Goal: Task Accomplishment & Management: Use online tool/utility

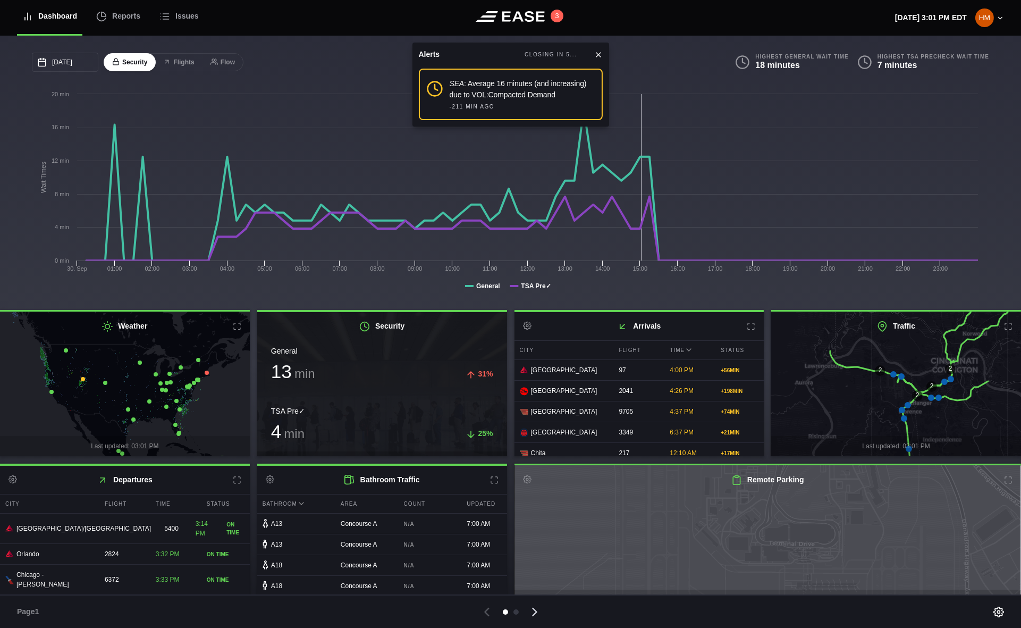
click at [535, 615] on icon at bounding box center [534, 611] width 15 height 15
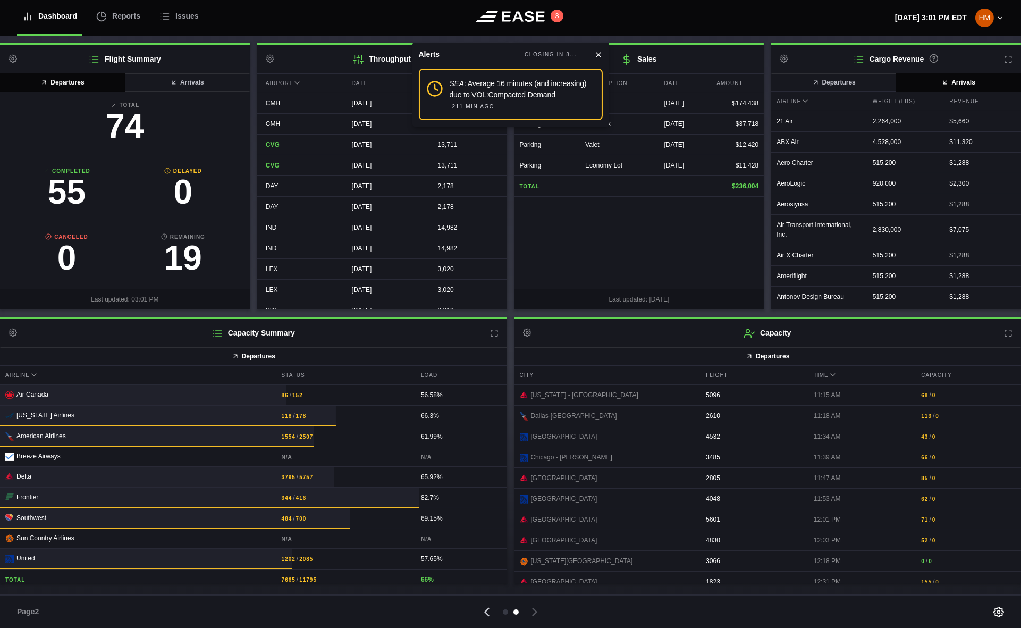
click at [487, 612] on icon at bounding box center [486, 611] width 15 height 15
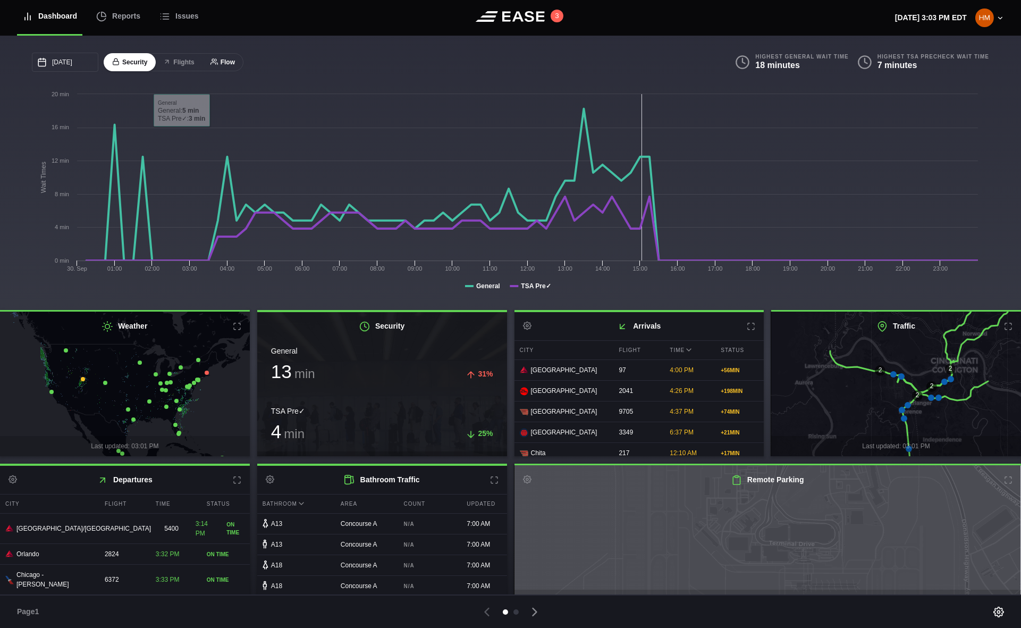
click at [213, 65] on icon at bounding box center [213, 61] width 7 height 7
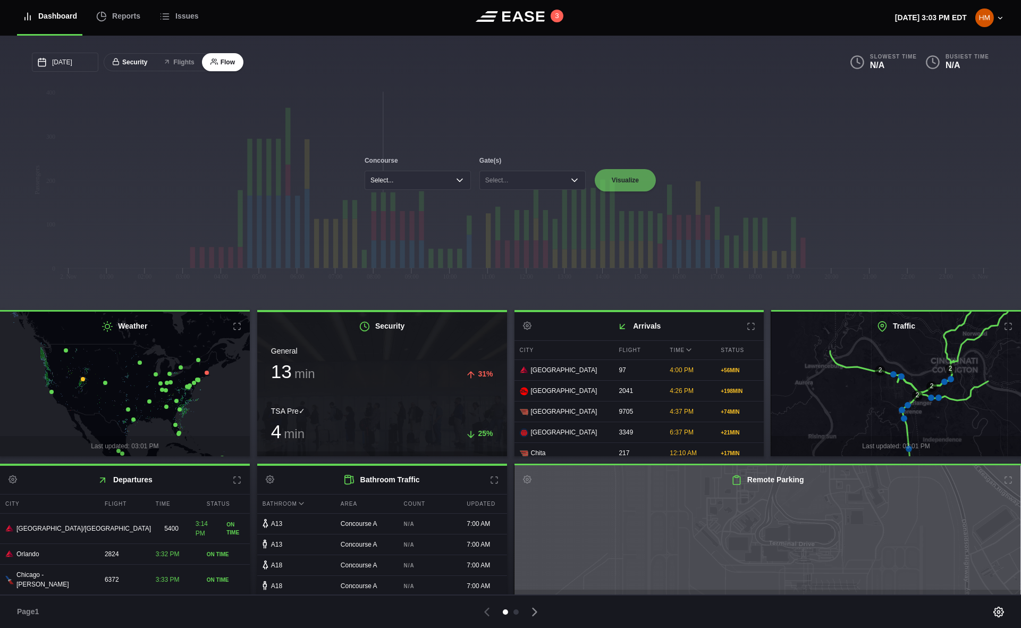
click at [123, 64] on button "Security" at bounding box center [130, 62] width 52 height 19
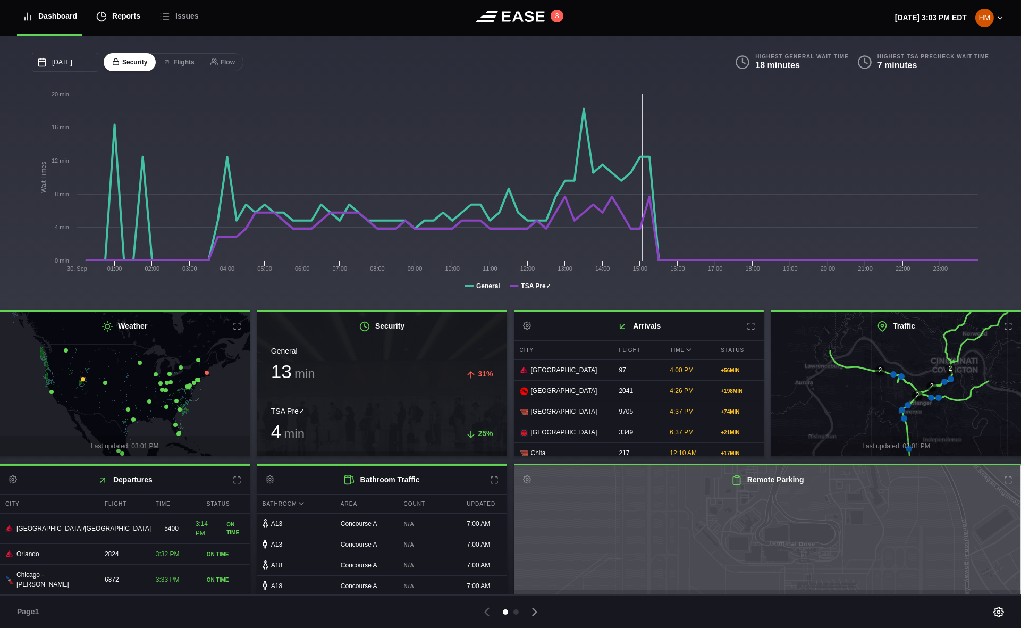
click at [121, 20] on div "Reports" at bounding box center [118, 16] width 44 height 36
select select "7"
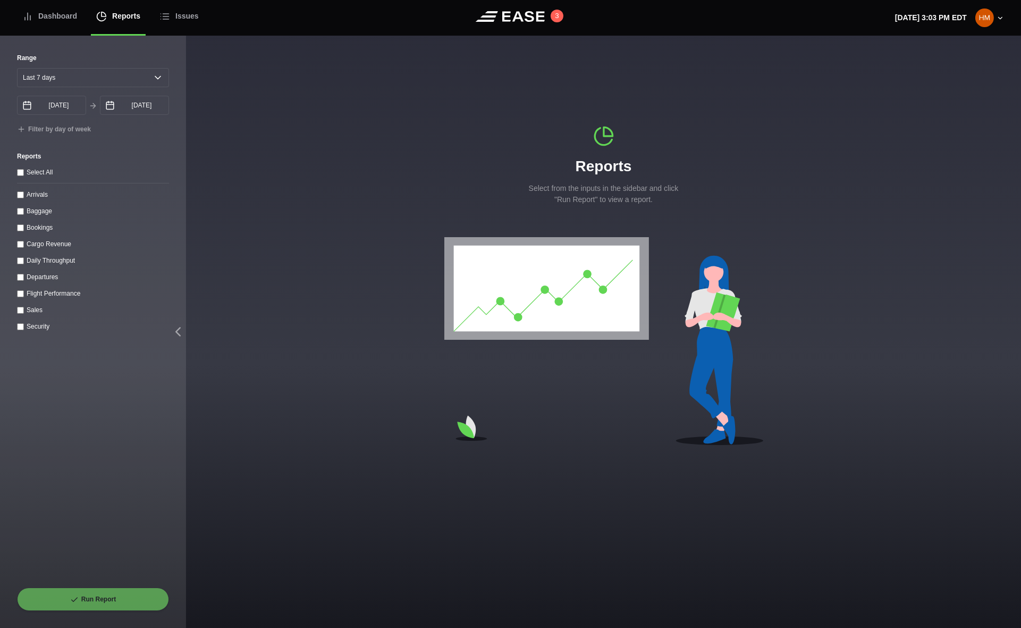
click at [20, 261] on throughput "Daily Throughput" at bounding box center [20, 260] width 7 height 7
checkbox throughput "true"
click at [83, 603] on button "Run Report" at bounding box center [93, 598] width 152 height 23
select select "7"
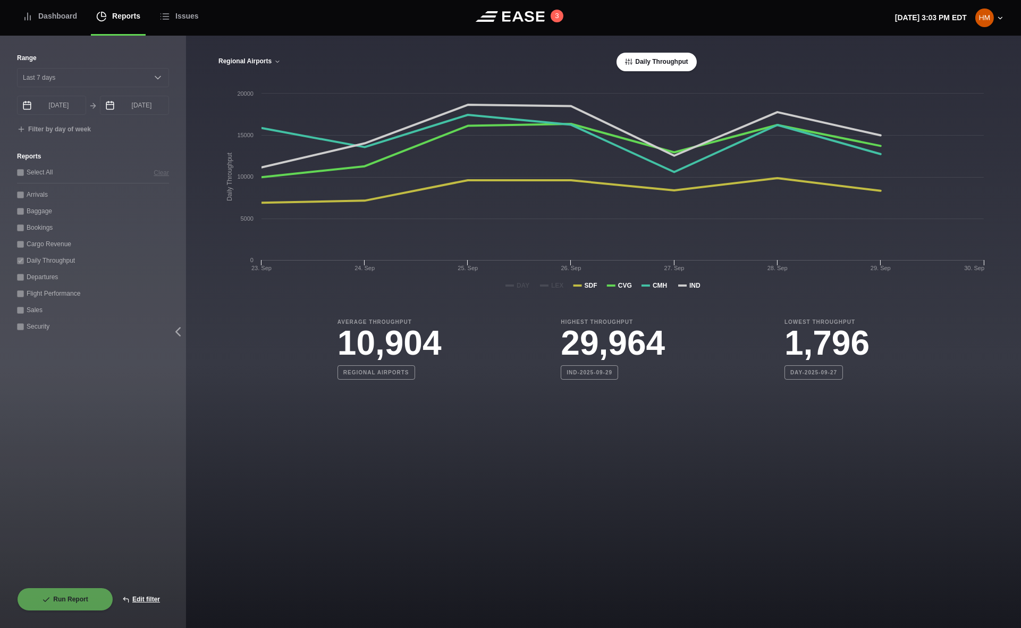
click at [274, 65] on button "Regional Airports" at bounding box center [249, 61] width 63 height 7
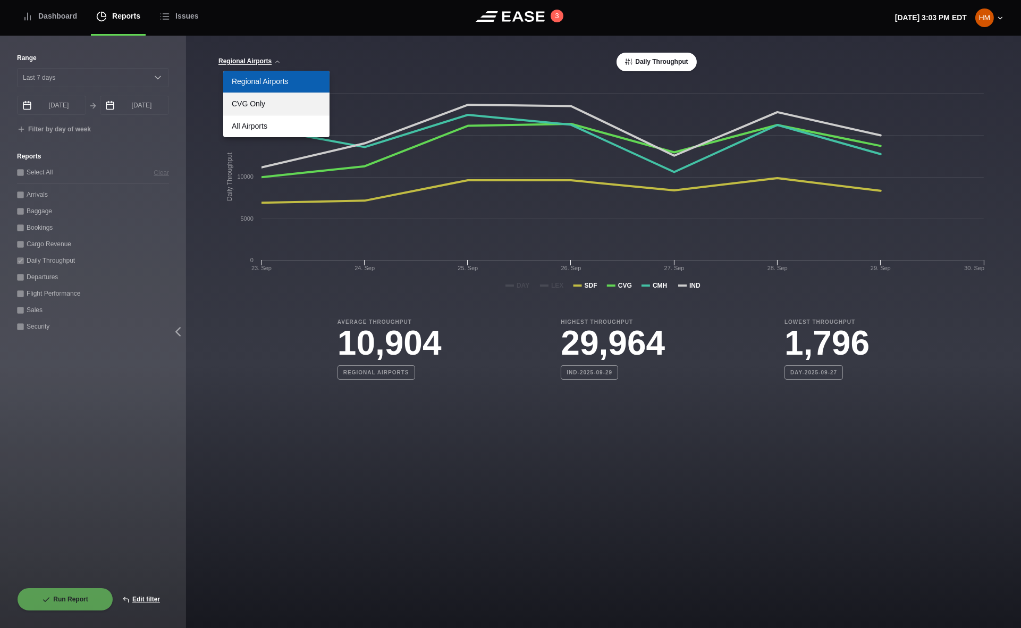
click at [269, 98] on link "CVG Only" at bounding box center [276, 104] width 106 height 22
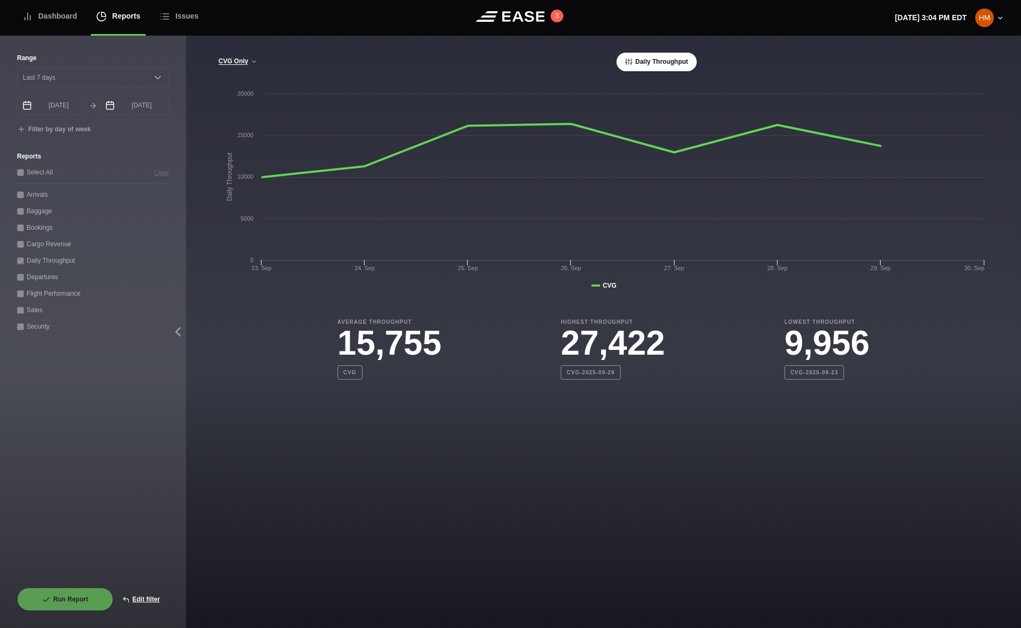
click at [575, 373] on b "CVG-2025-09-29" at bounding box center [591, 372] width 60 height 14
click at [141, 604] on button "Edit filter" at bounding box center [141, 598] width 56 height 23
select select "0"
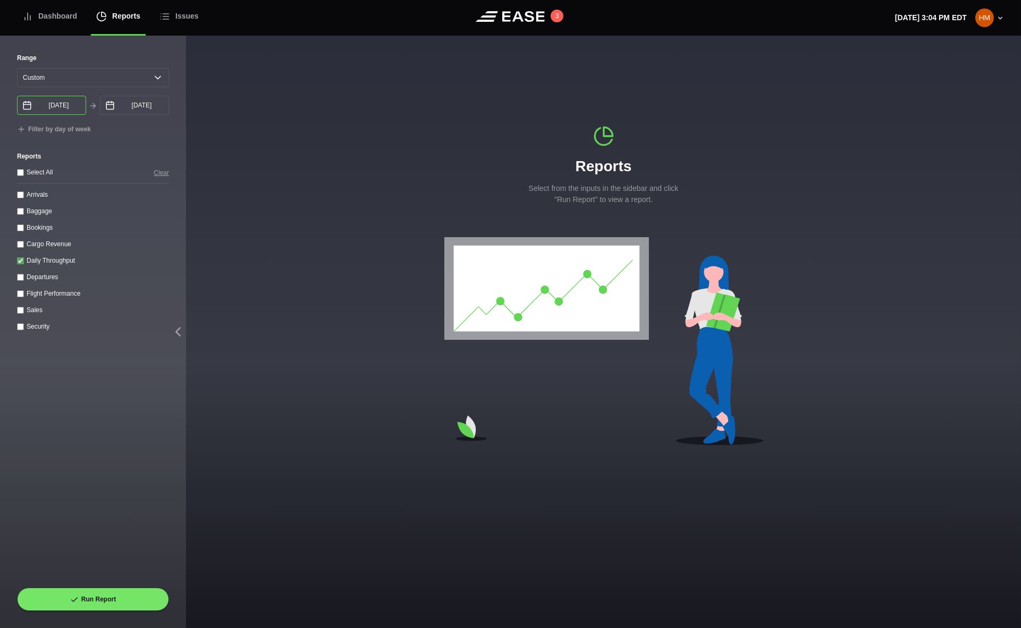
click at [58, 109] on input "[DATE]" at bounding box center [51, 105] width 69 height 19
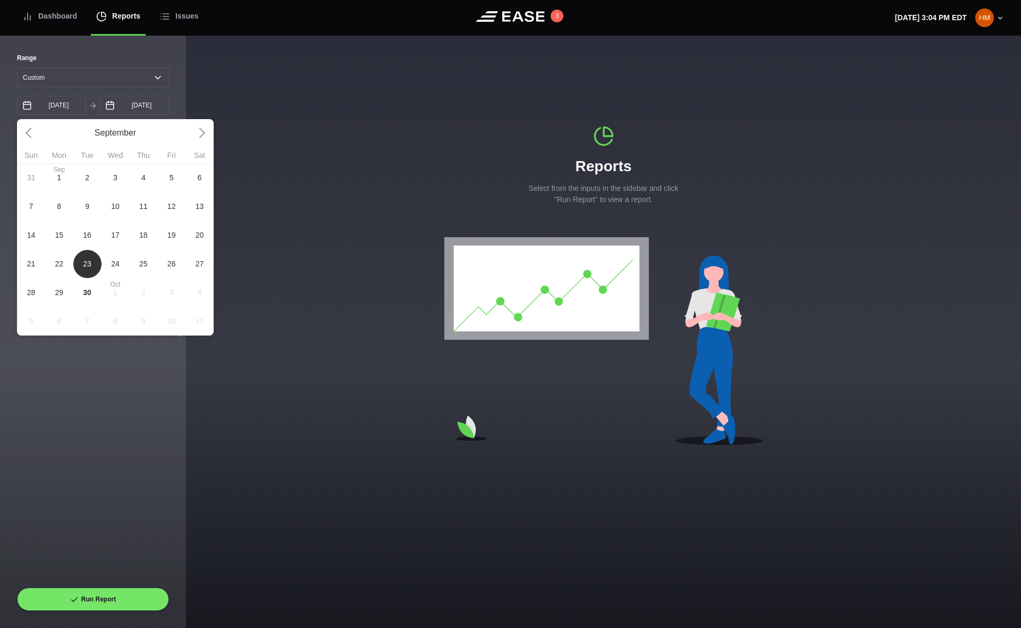
click at [84, 213] on span "9" at bounding box center [87, 206] width 28 height 29
type input "[DATE]"
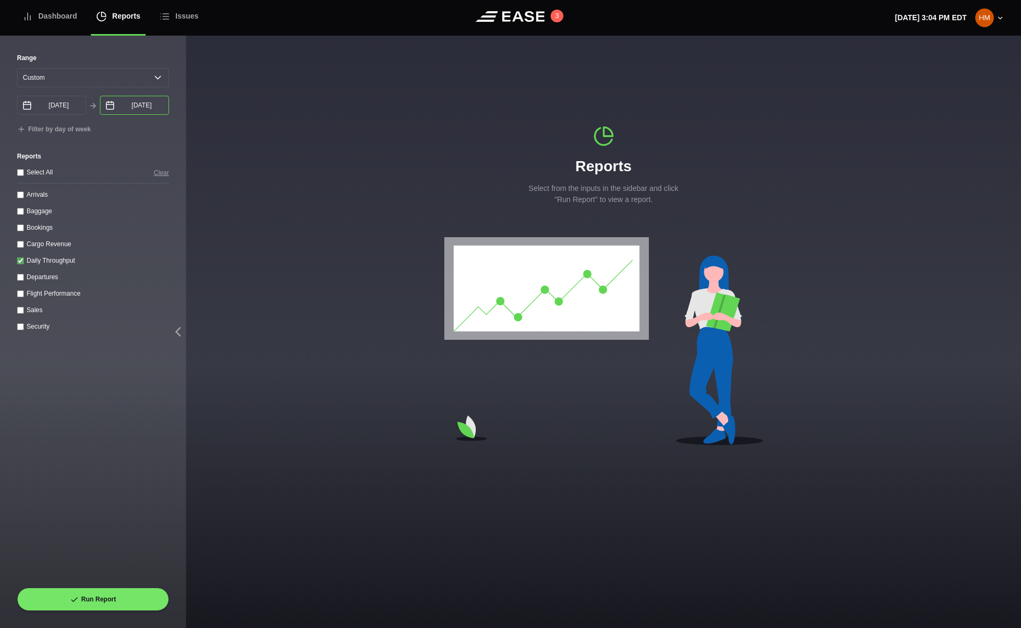
click at [141, 111] on input "[DATE]" at bounding box center [134, 105] width 69 height 19
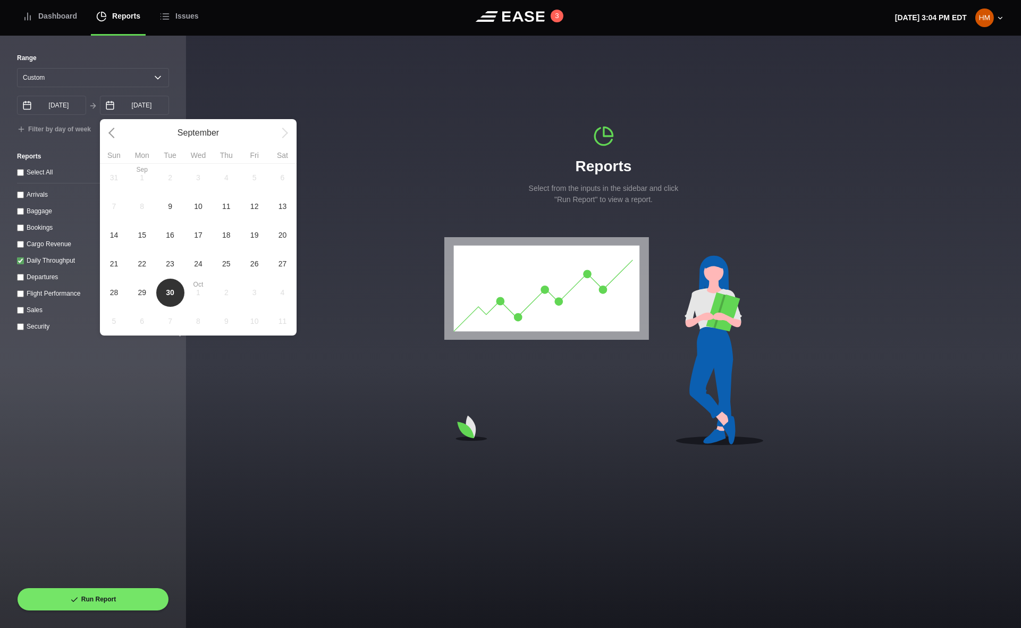
click at [168, 245] on span "16" at bounding box center [170, 235] width 28 height 29
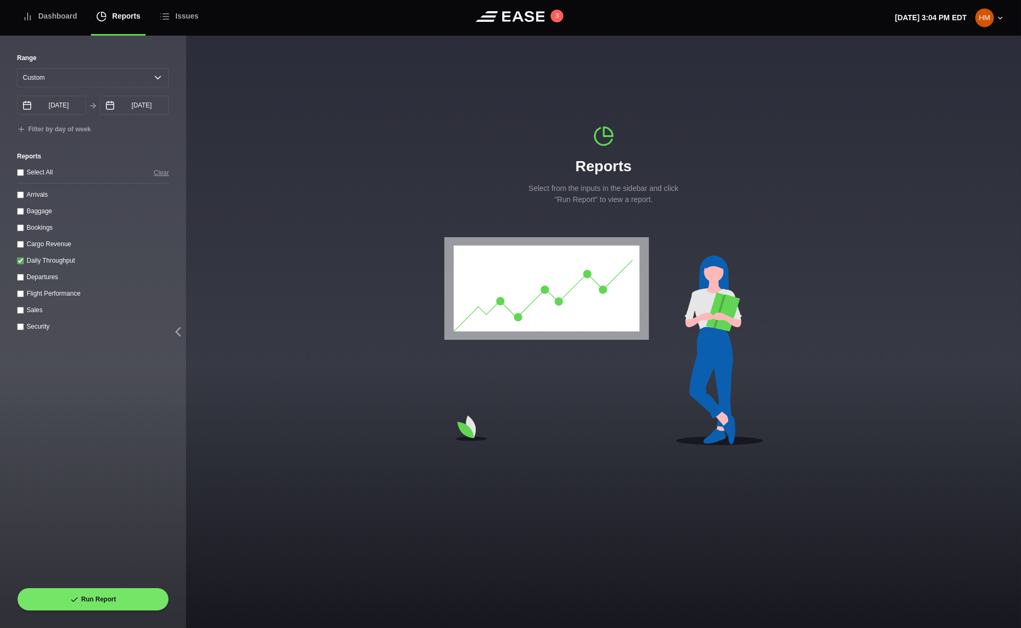
type input "[DATE]"
click at [91, 592] on button "Run Report" at bounding box center [93, 598] width 152 height 23
select select "7"
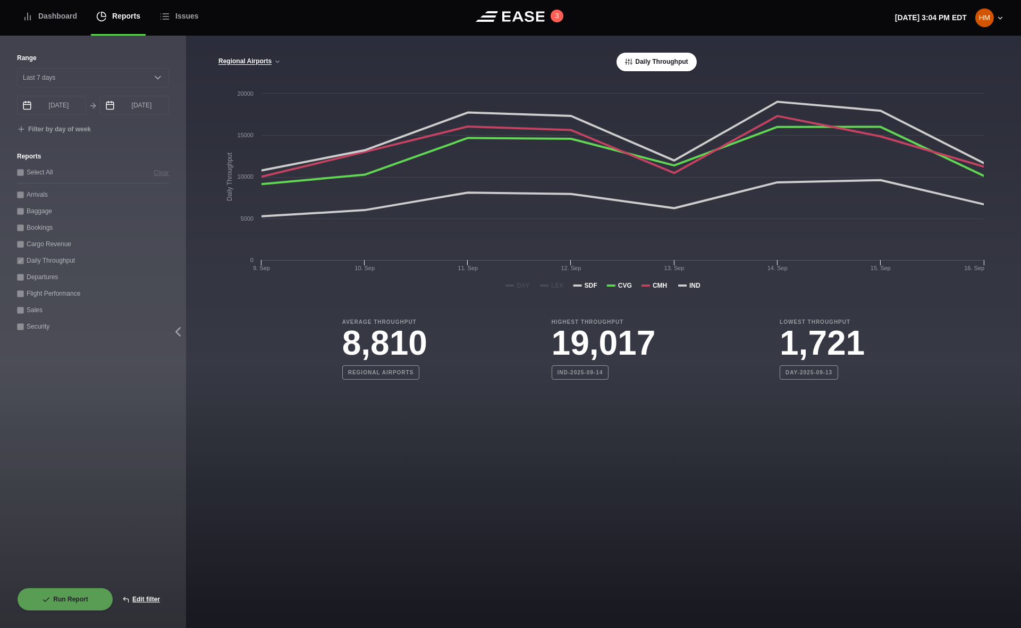
click at [266, 55] on div "[GEOGRAPHIC_DATA] CVG Only All Airports Daily Throughput" at bounding box center [603, 62] width 771 height 19
click at [270, 69] on div "[GEOGRAPHIC_DATA] CVG Only All Airports Daily Throughput" at bounding box center [603, 62] width 771 height 19
click at [269, 65] on button "Regional Airports" at bounding box center [249, 61] width 63 height 7
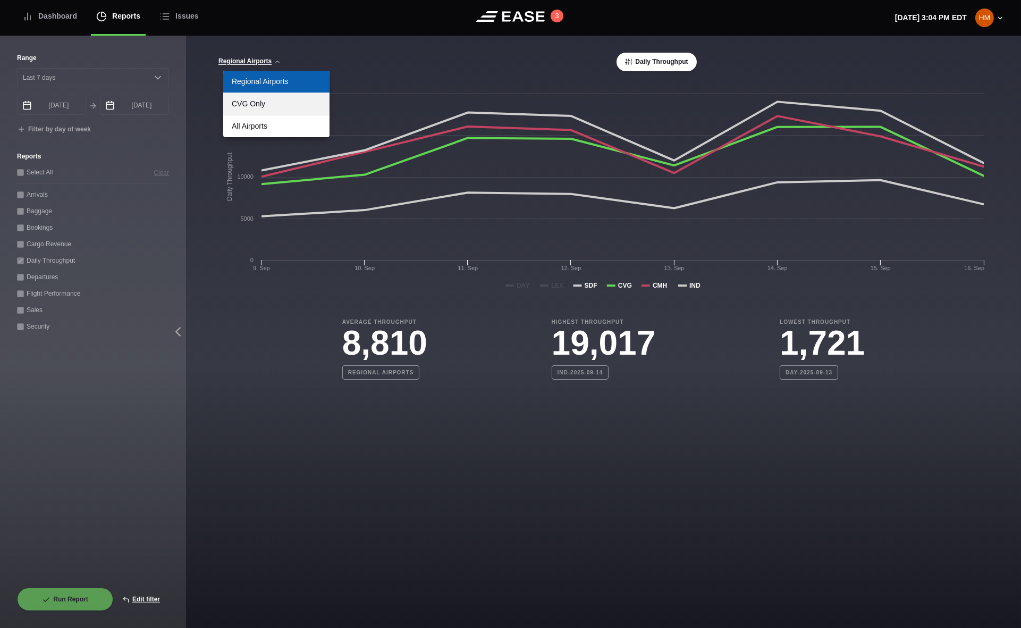
click at [272, 103] on link "CVG Only" at bounding box center [276, 104] width 106 height 22
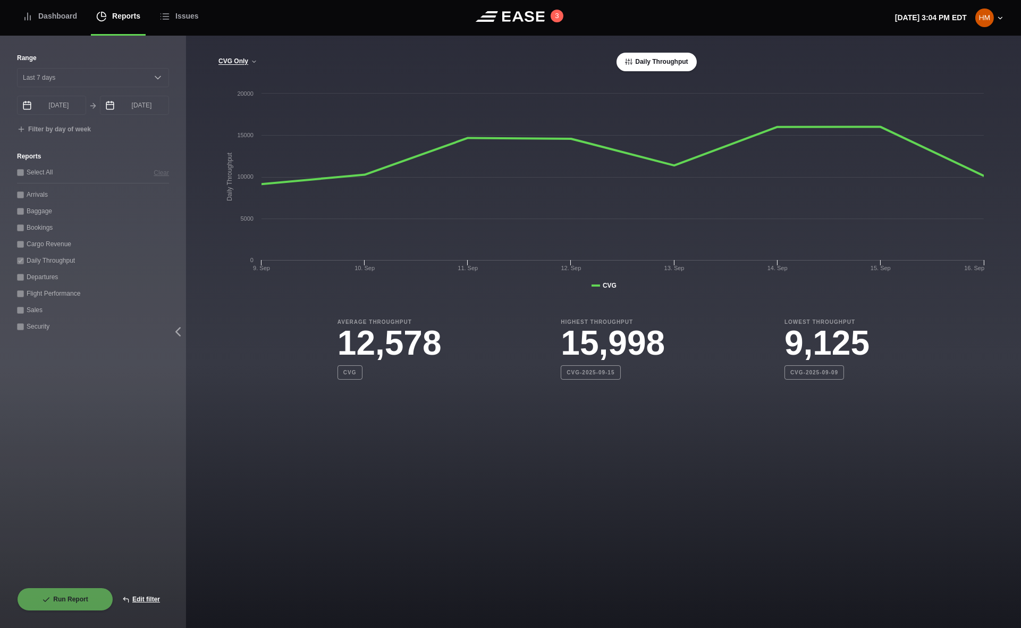
click at [171, 81] on div "Range [DATE] Last 7 days Last 14 days Last 30 days Last 6 weeks [DATE] Septembe…" at bounding box center [93, 331] width 186 height 591
click at [139, 595] on button "Edit filter" at bounding box center [141, 598] width 56 height 23
select select "0"
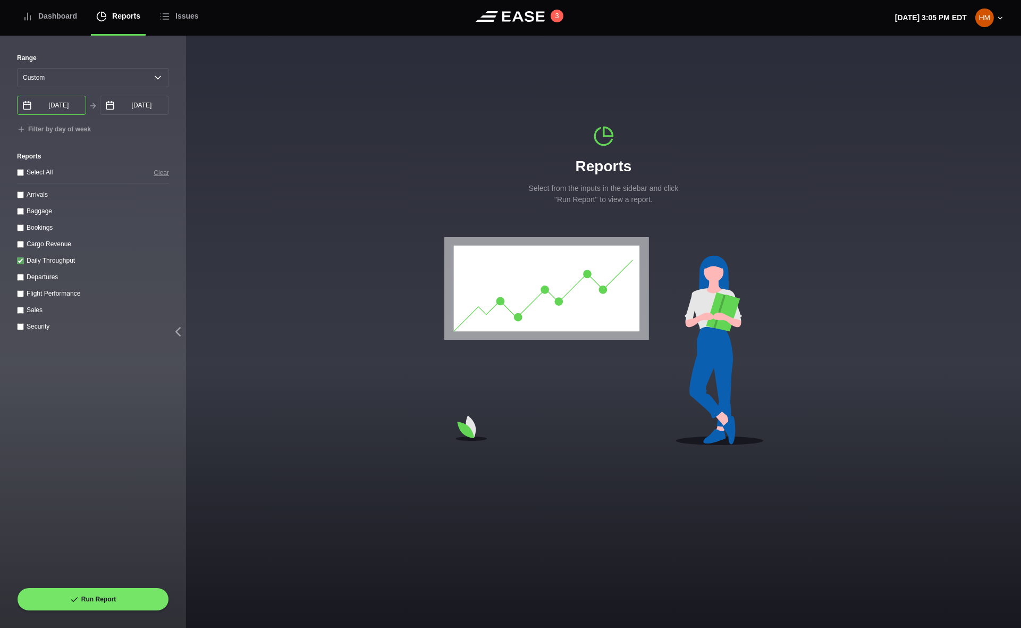
click at [57, 105] on input "[DATE]" at bounding box center [51, 105] width 69 height 19
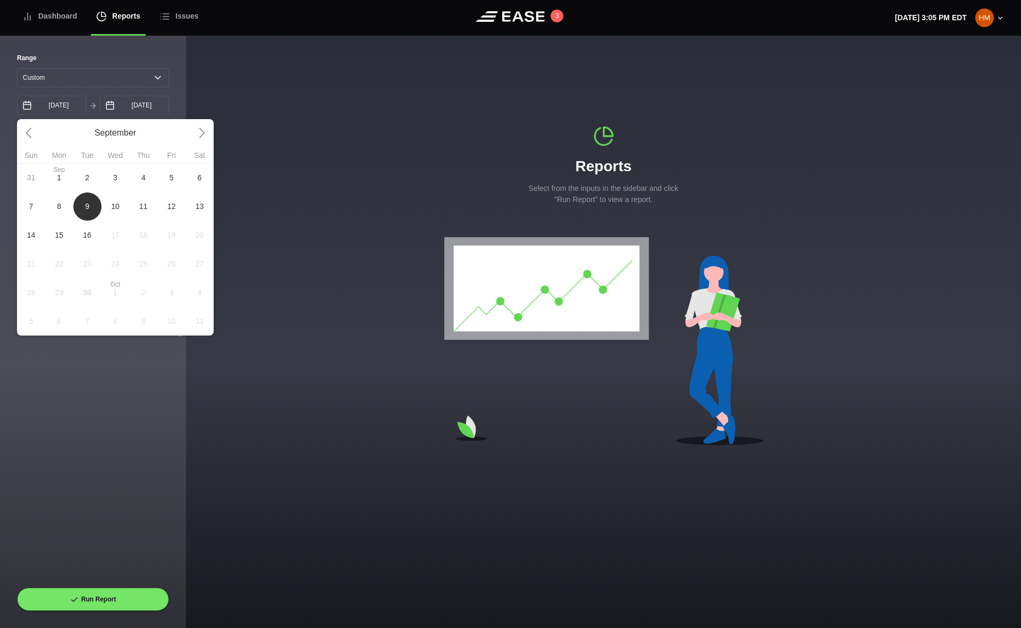
click at [92, 241] on span "16" at bounding box center [87, 235] width 28 height 29
type input "[DATE]"
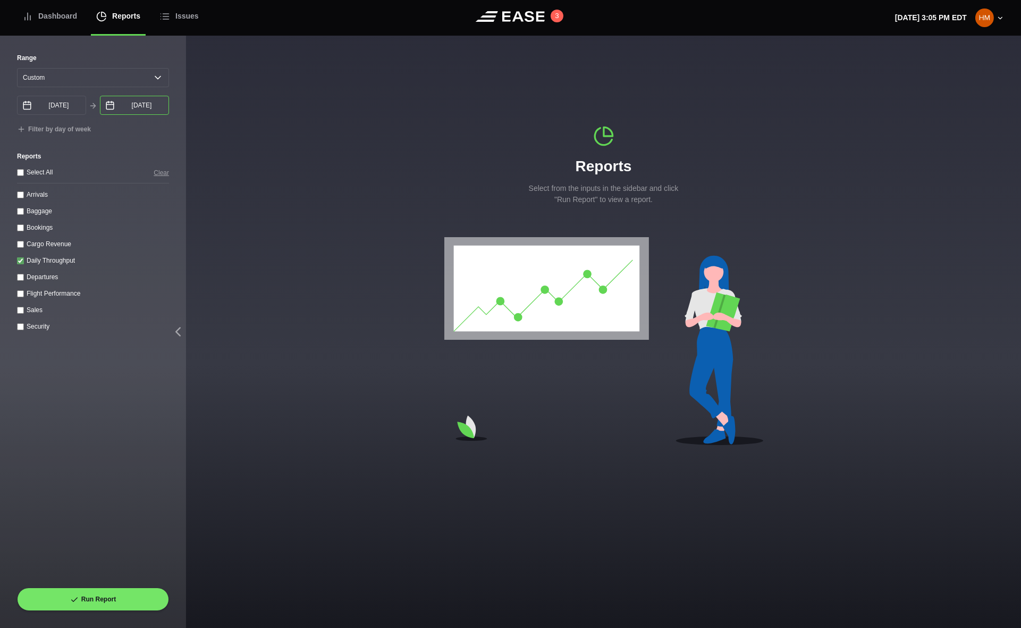
click at [142, 108] on input "[DATE]" at bounding box center [134, 105] width 69 height 19
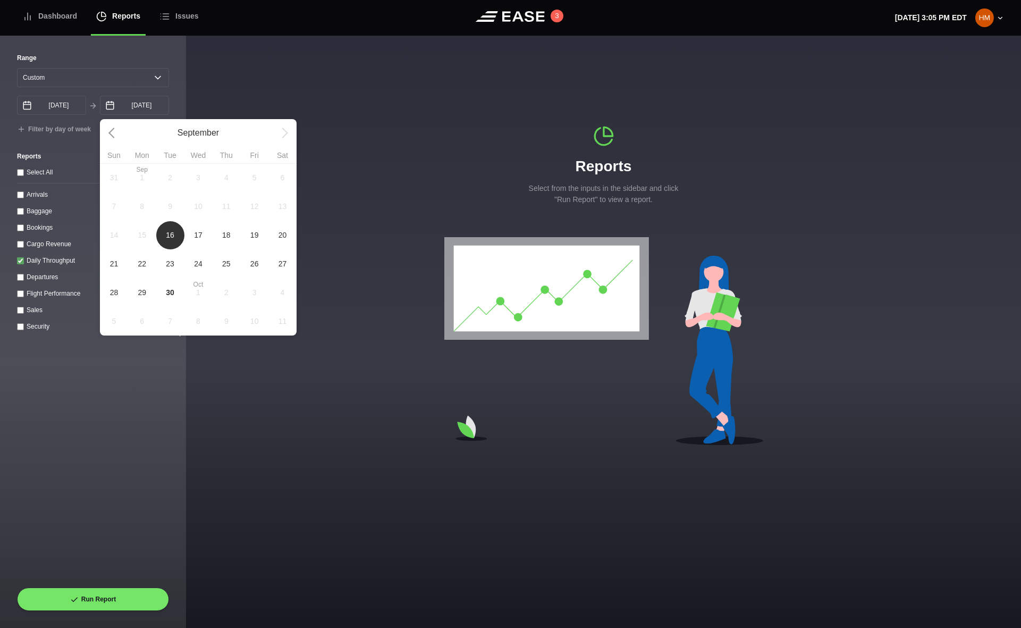
click at [168, 298] on span "30" at bounding box center [170, 292] width 9 height 11
type input "[DATE]"
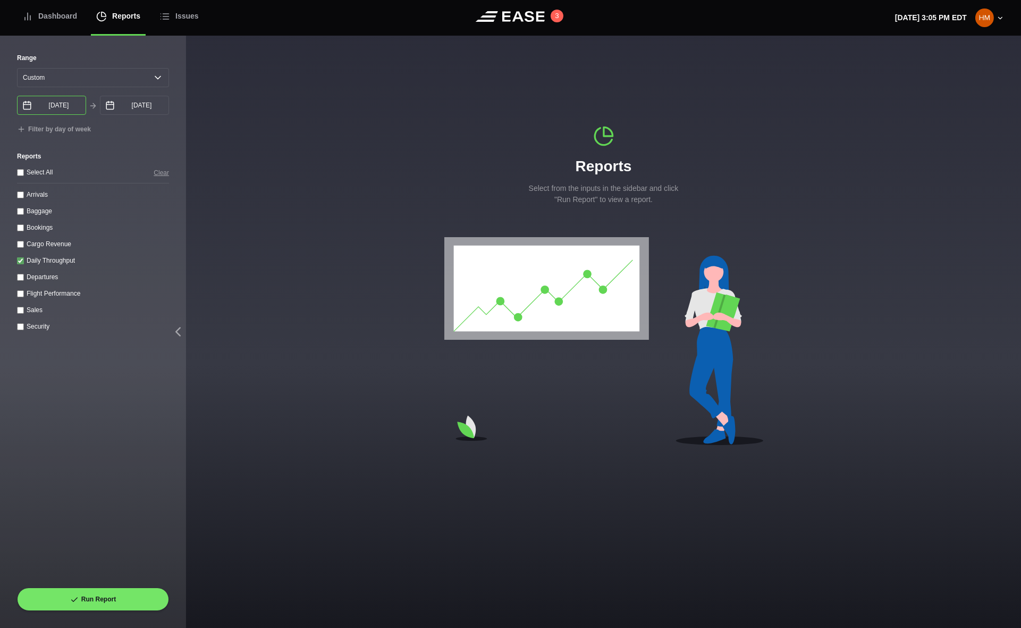
click at [52, 108] on input "[DATE]" at bounding box center [51, 105] width 69 height 19
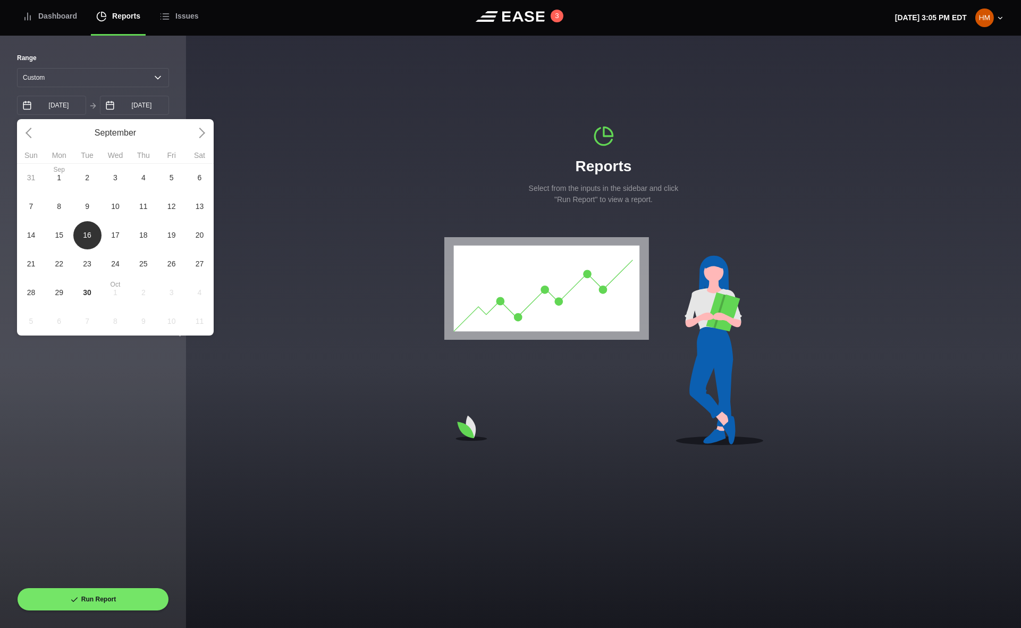
click at [90, 274] on span "23" at bounding box center [87, 263] width 28 height 29
type input "[DATE]"
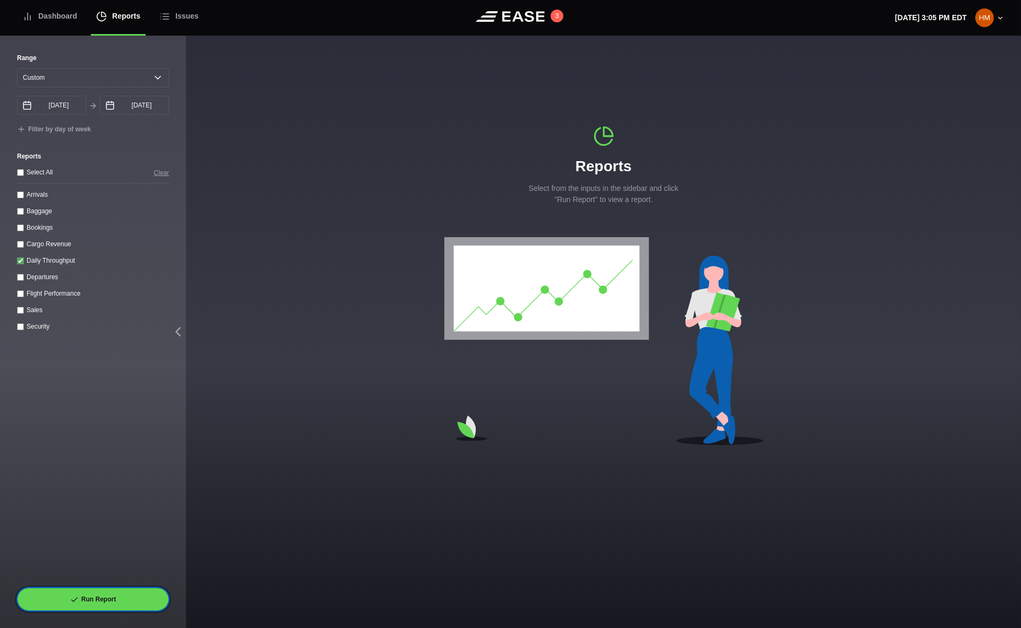
click at [62, 598] on button "Run Report" at bounding box center [93, 598] width 152 height 23
select select "7"
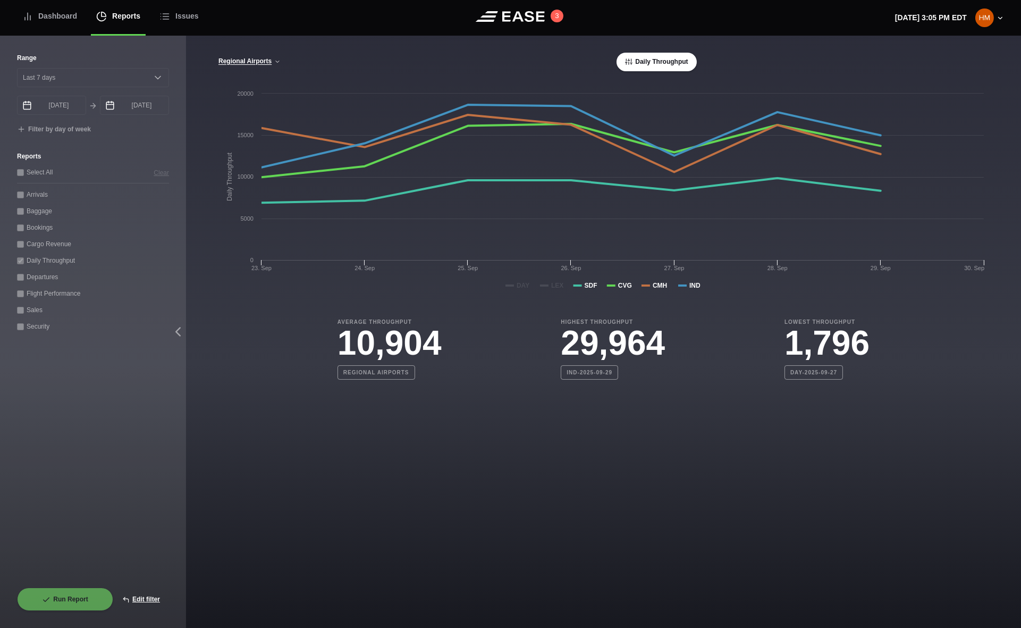
click at [275, 57] on div "[GEOGRAPHIC_DATA] CVG Only All Airports Daily Throughput" at bounding box center [603, 62] width 771 height 19
click at [274, 61] on icon at bounding box center [277, 61] width 6 height 6
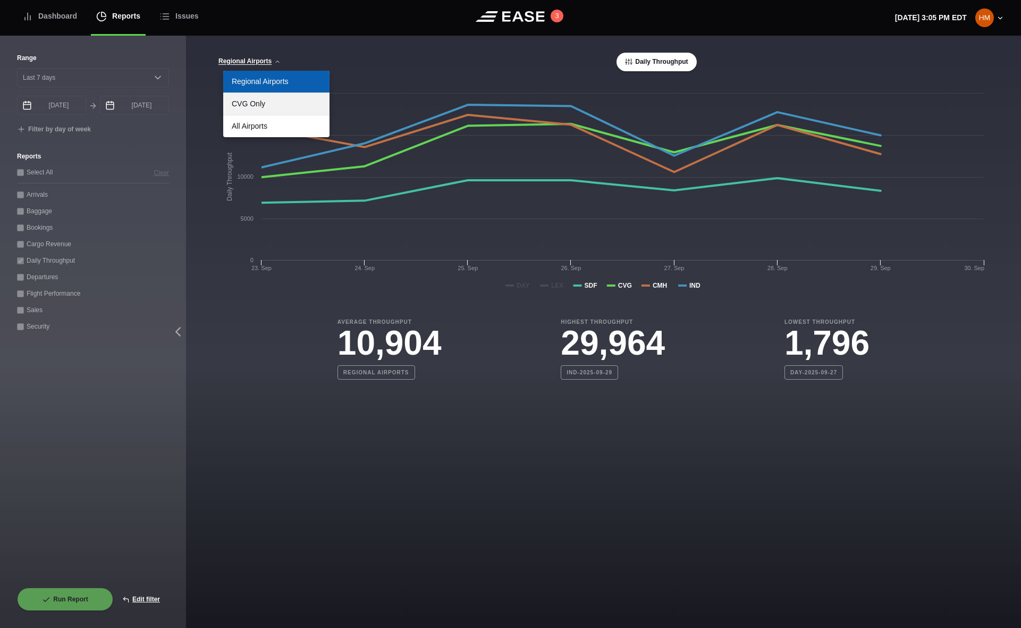
click at [277, 108] on link "CVG Only" at bounding box center [276, 104] width 106 height 22
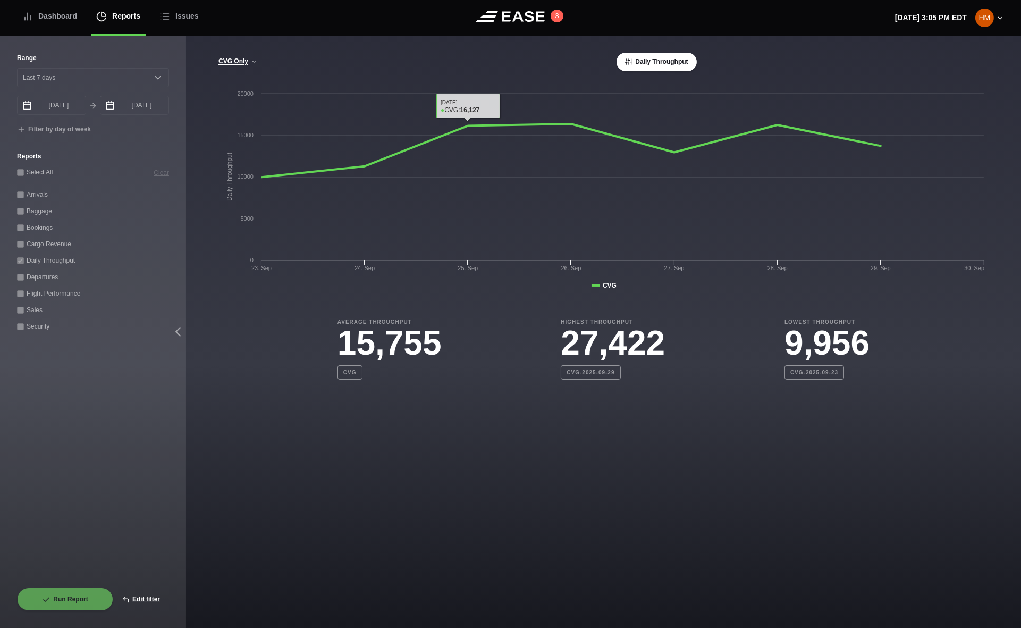
click at [608, 344] on h3 "27,422" at bounding box center [613, 343] width 104 height 34
click at [240, 62] on button "CVG Only" at bounding box center [238, 61] width 40 height 7
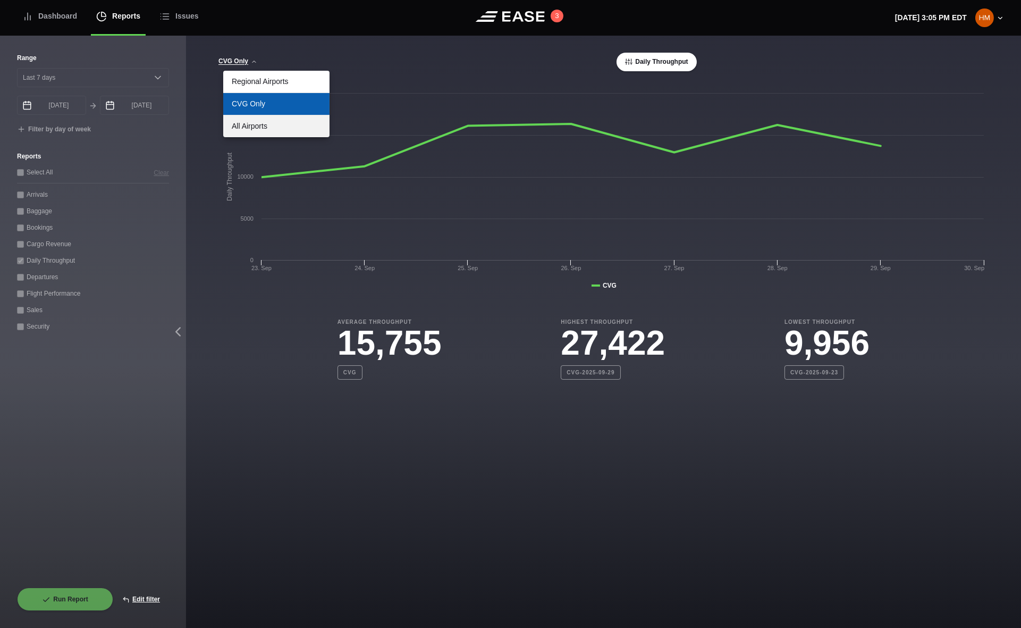
click at [250, 121] on link "All Airports" at bounding box center [276, 126] width 106 height 22
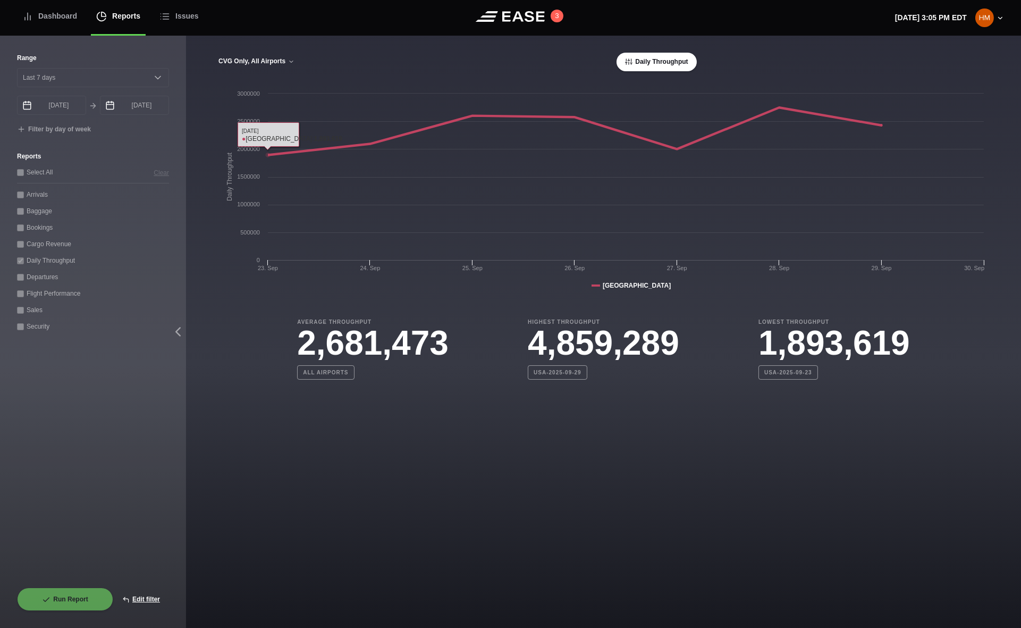
click at [273, 64] on button "CVG Only, All Airports" at bounding box center [256, 61] width 77 height 7
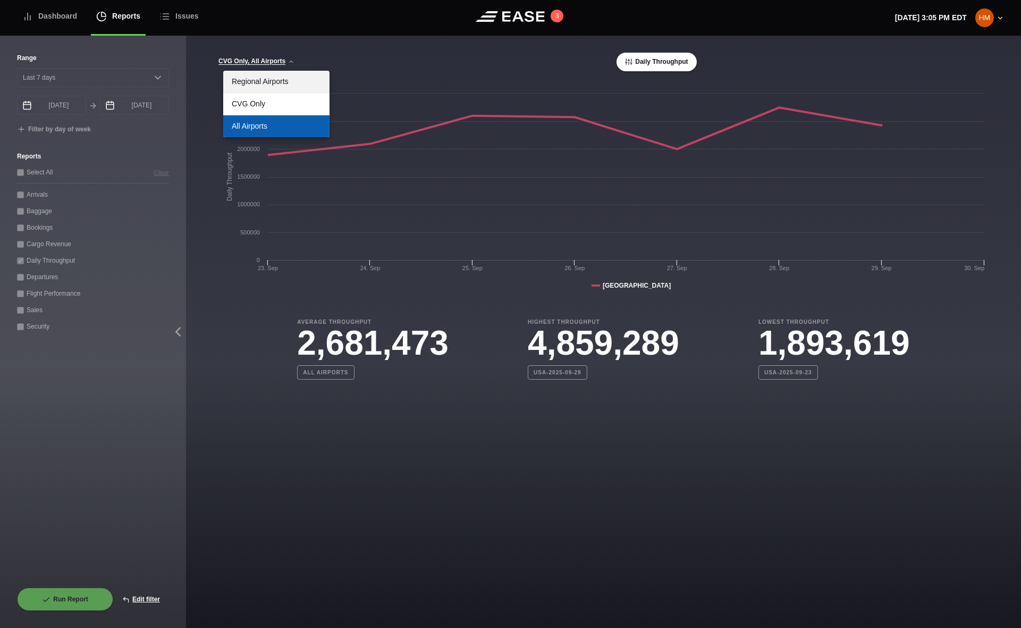
click at [277, 85] on link "Regional Airports" at bounding box center [276, 82] width 106 height 22
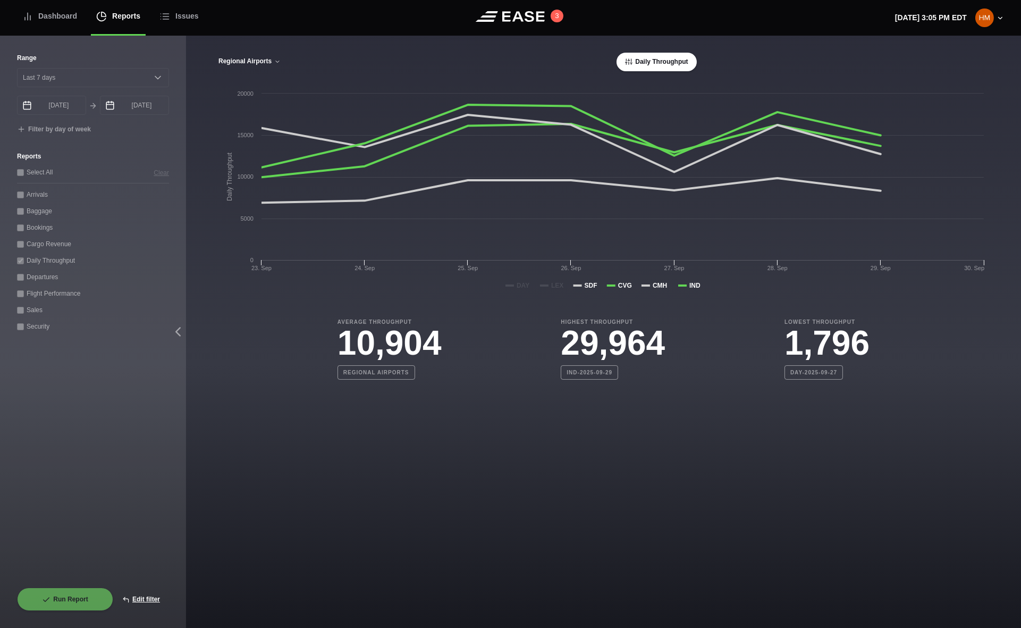
click at [260, 59] on button "Regional Airports" at bounding box center [249, 61] width 63 height 7
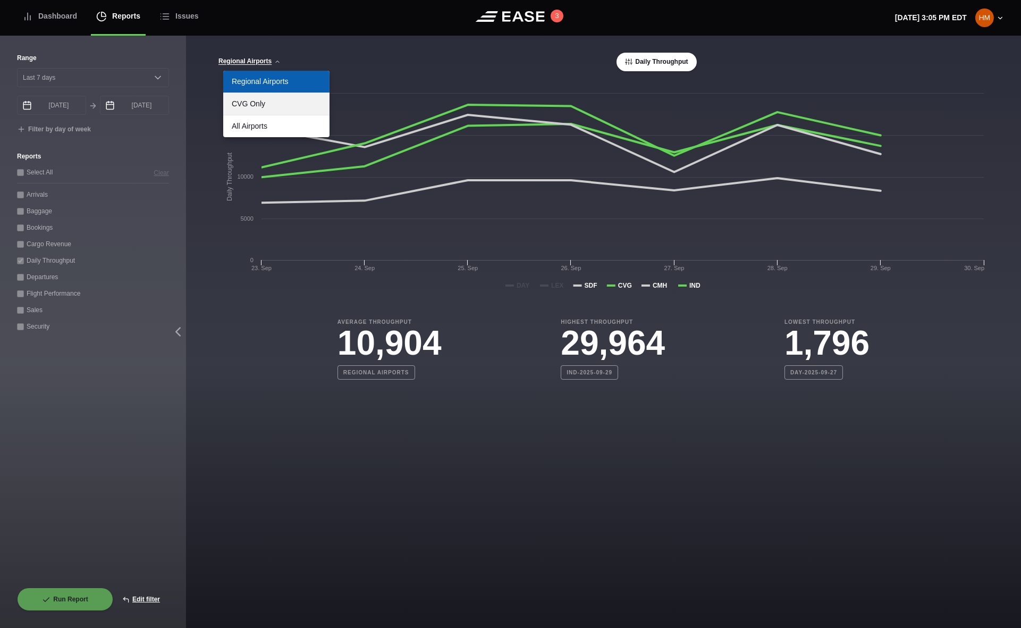
click at [269, 107] on link "CVG Only" at bounding box center [276, 104] width 106 height 22
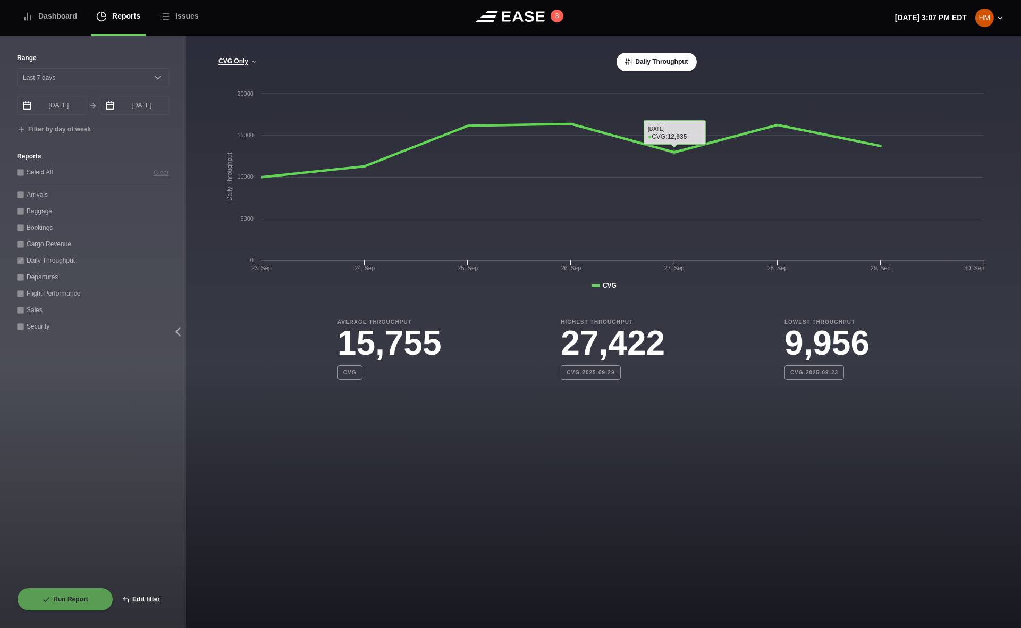
click at [572, 519] on main "CVG Only Regional Airports CVG Only All Airports Daily Throughput Created with …" at bounding box center [603, 332] width 835 height 592
